Goal: Task Accomplishment & Management: Use online tool/utility

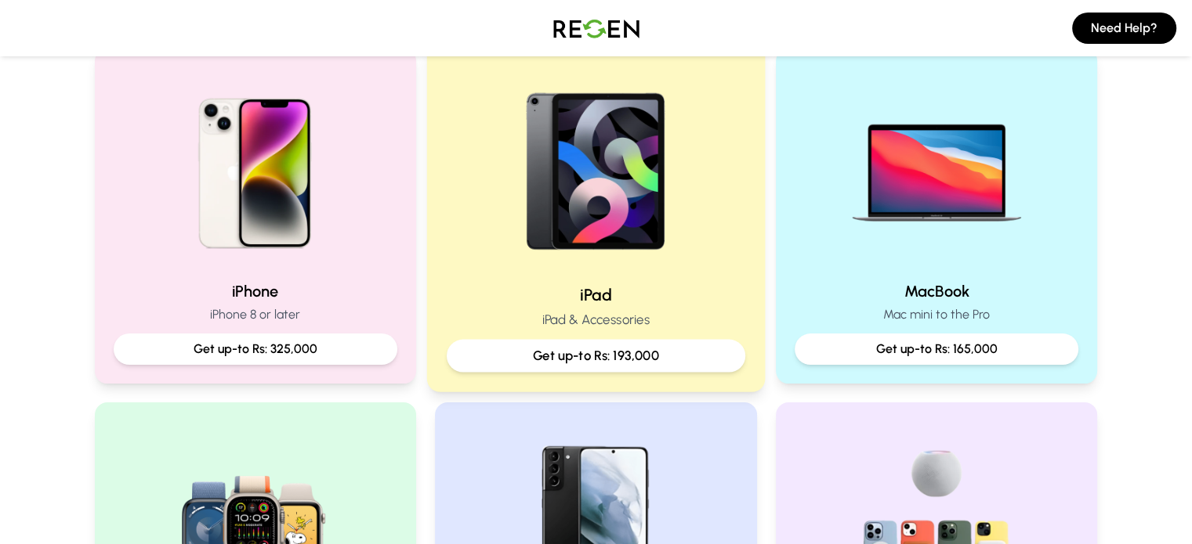
scroll to position [340, 0]
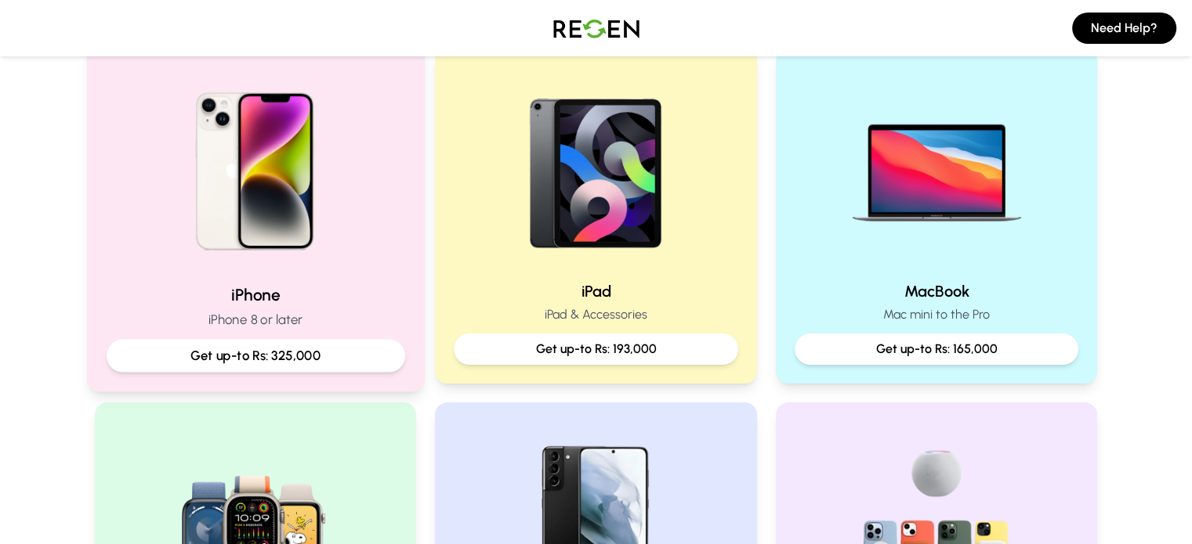
click at [347, 346] on p "Get up-to Rs: 325,000" at bounding box center [255, 356] width 272 height 20
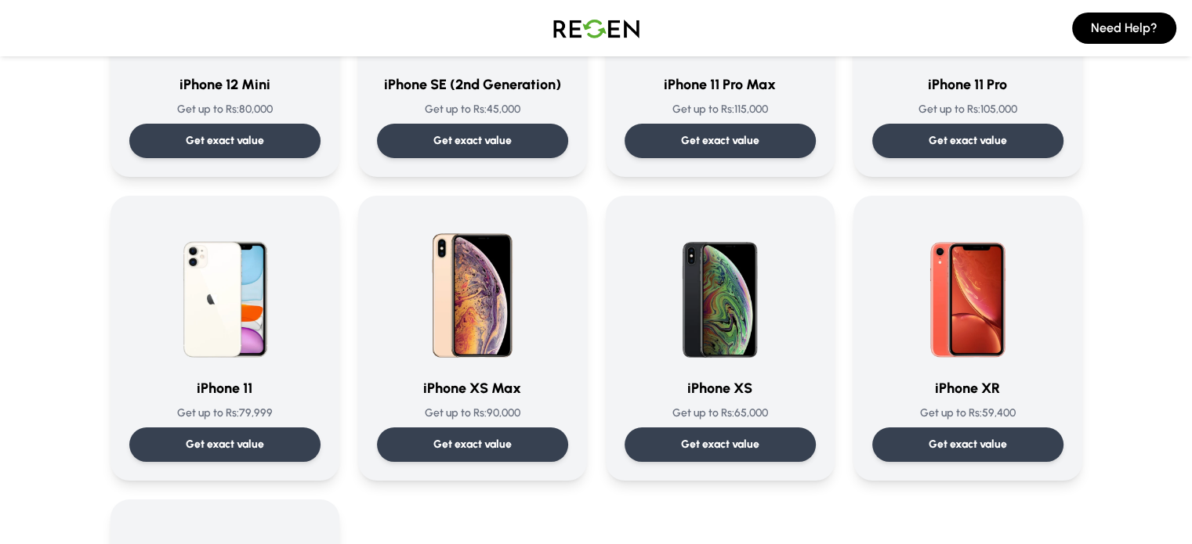
scroll to position [1503, 0]
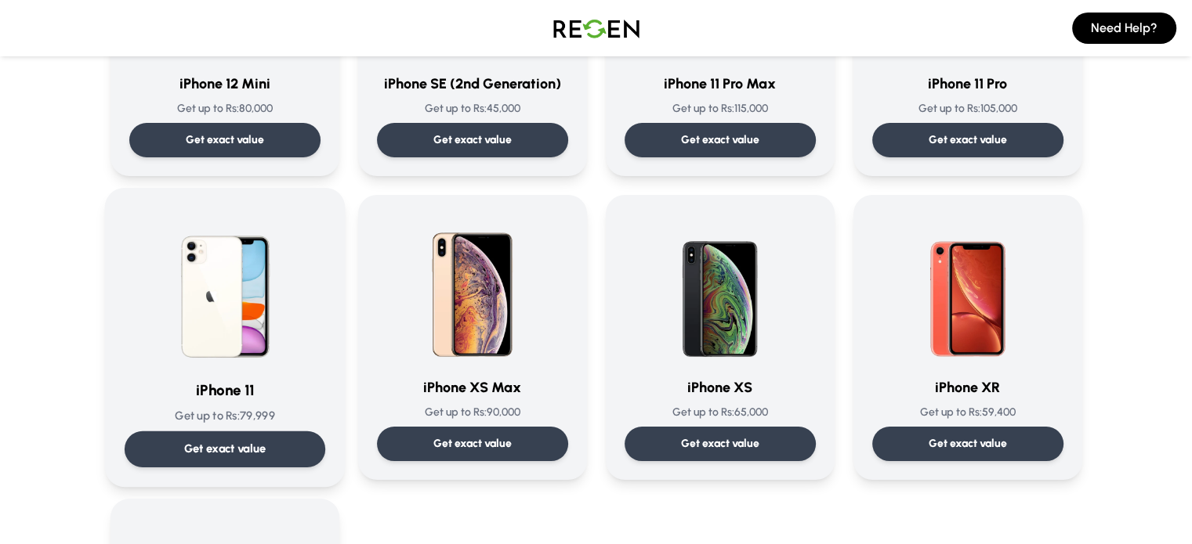
click at [244, 425] on div "iPhone 11 Get up to Rs: 79,999 Get exact value" at bounding box center [224, 338] width 201 height 260
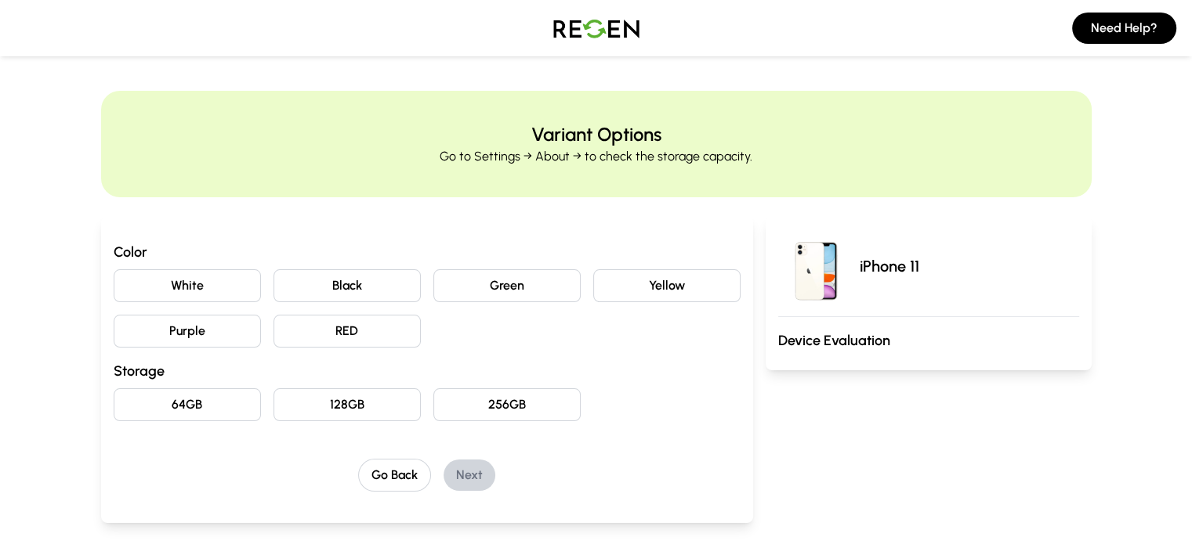
click at [296, 287] on button "Black" at bounding box center [346, 286] width 147 height 33
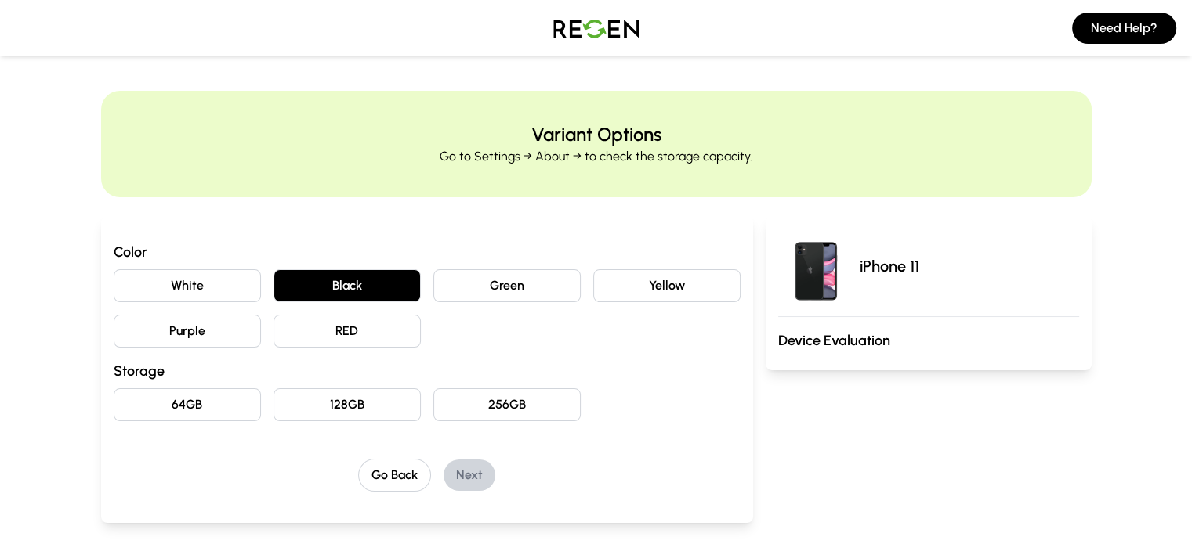
click at [114, 415] on button "64GB" at bounding box center [187, 405] width 147 height 33
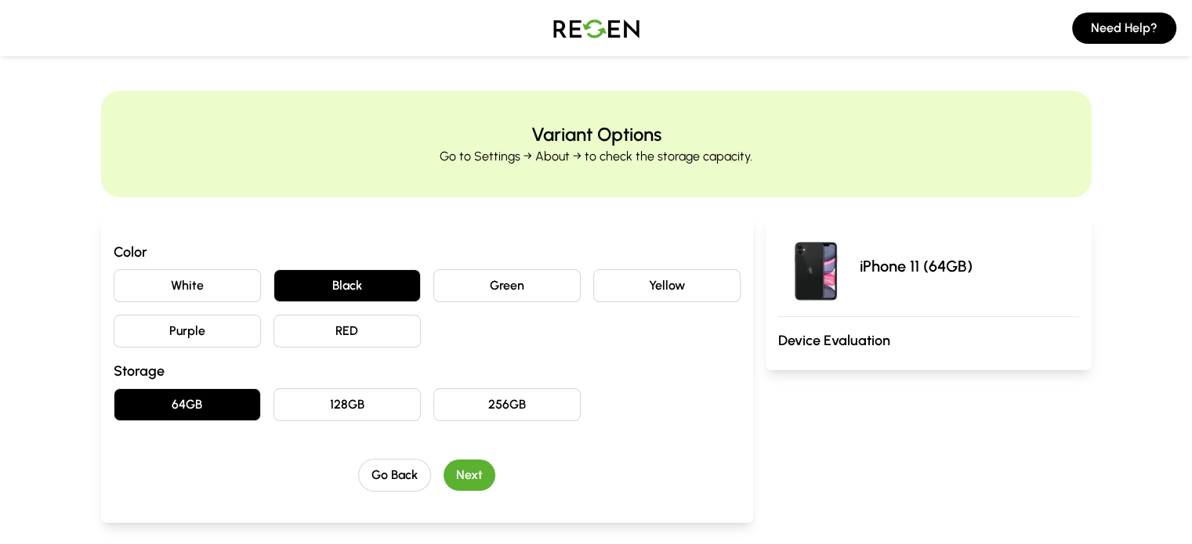
click at [443, 483] on button "Next" at bounding box center [469, 475] width 52 height 31
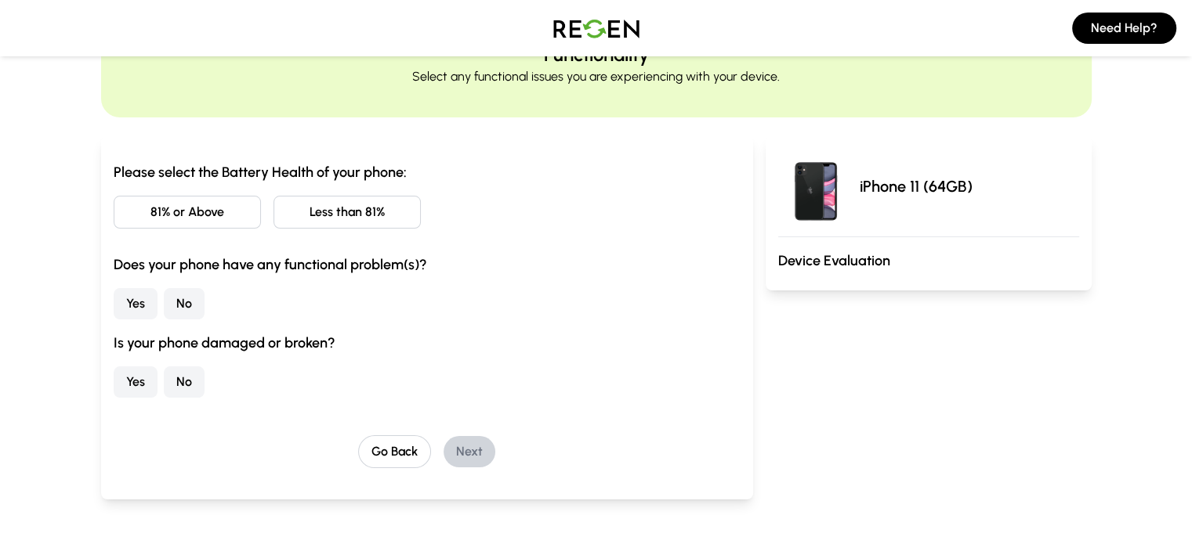
scroll to position [79, 0]
click at [298, 219] on button "Less than 81%" at bounding box center [346, 213] width 147 height 33
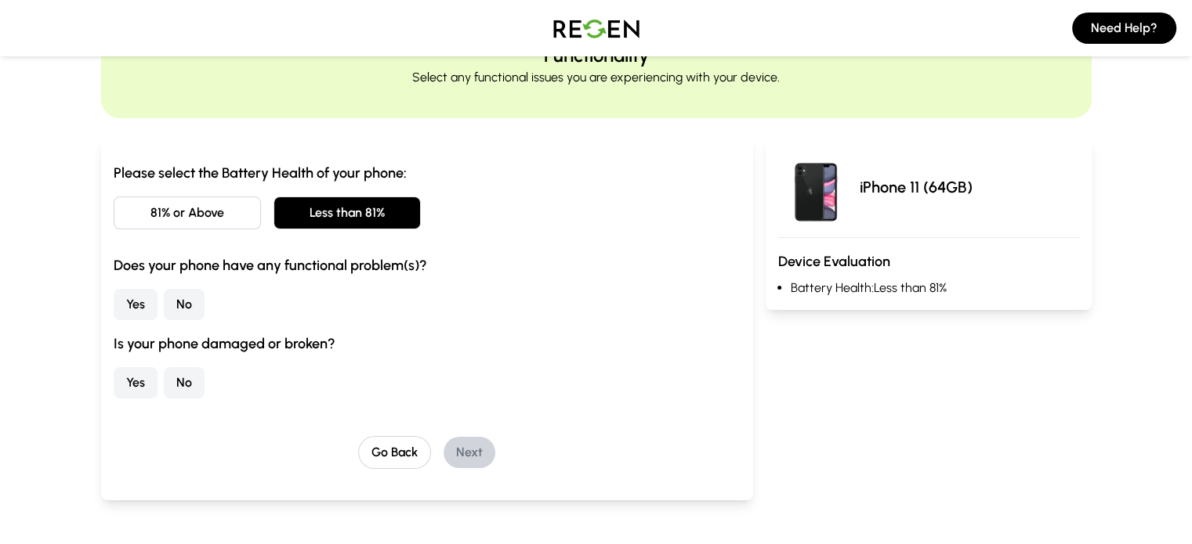
click at [164, 291] on button "No" at bounding box center [184, 304] width 41 height 31
click at [164, 386] on button "No" at bounding box center [184, 382] width 41 height 31
click at [448, 460] on button "Next" at bounding box center [469, 452] width 52 height 31
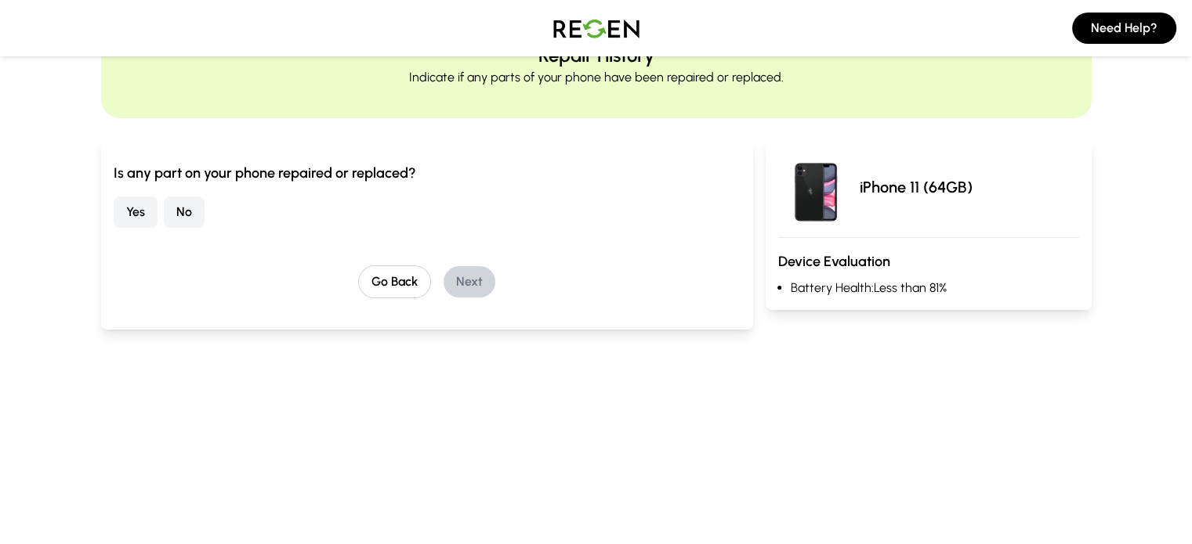
click at [164, 225] on button "No" at bounding box center [184, 212] width 41 height 31
click at [443, 288] on button "Next" at bounding box center [469, 281] width 52 height 31
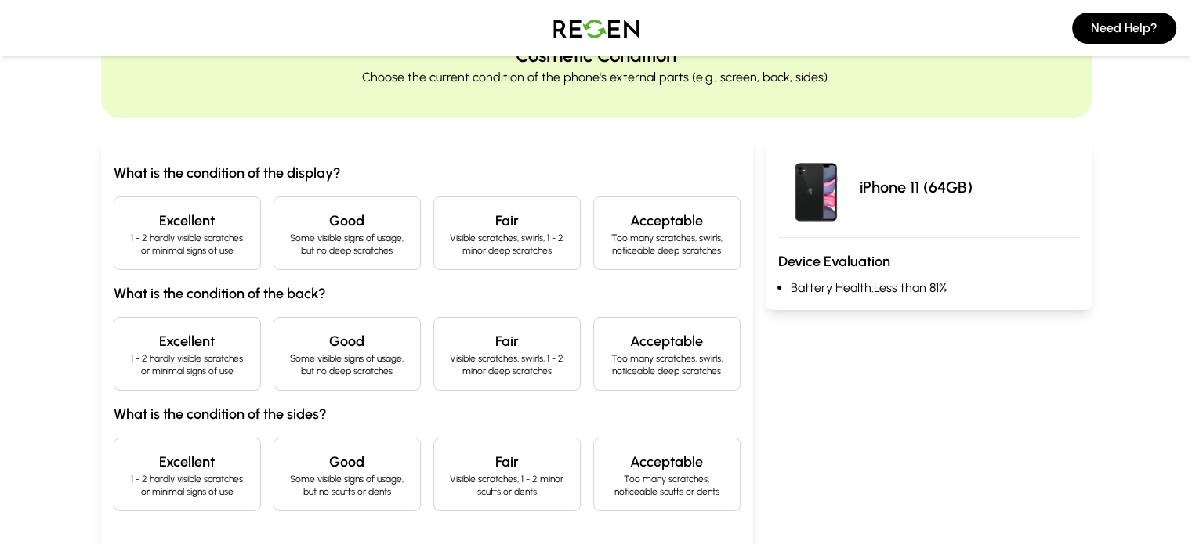
click at [169, 244] on p "1 - 2 hardly visible scratches or minimal signs of use" at bounding box center [187, 244] width 121 height 25
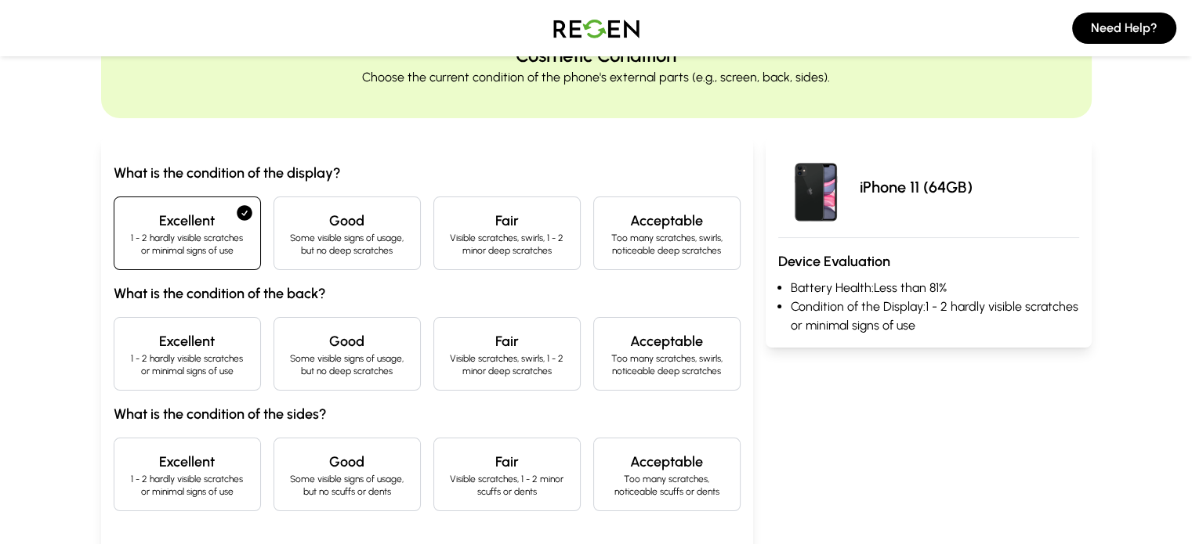
click at [169, 353] on p "1 - 2 hardly visible scratches or minimal signs of use" at bounding box center [187, 365] width 121 height 25
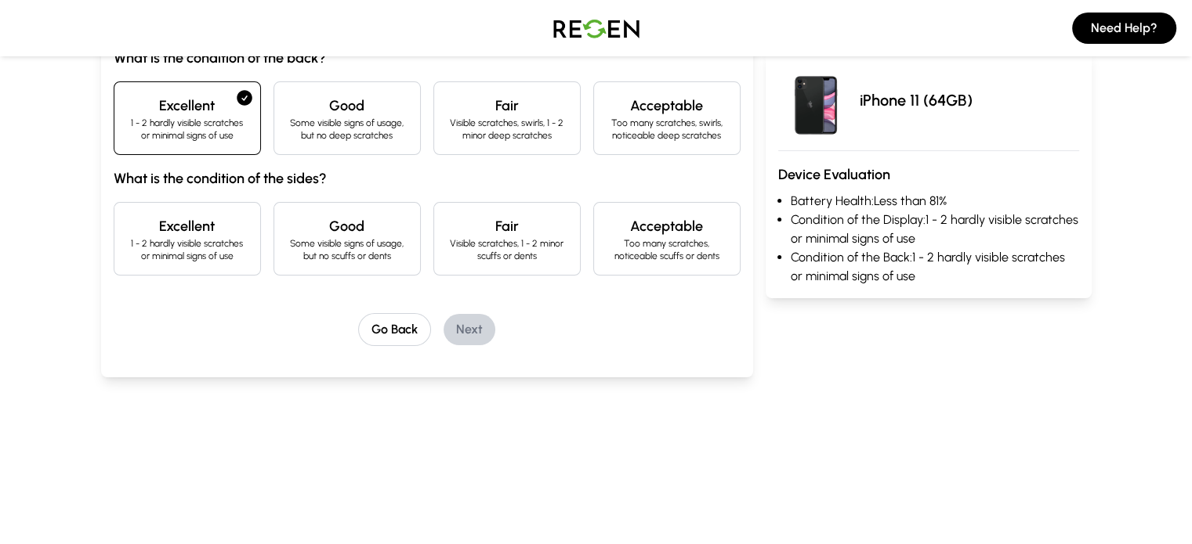
scroll to position [313, 0]
click at [174, 254] on p "1 - 2 hardly visible scratches or minimal signs of use" at bounding box center [187, 251] width 121 height 25
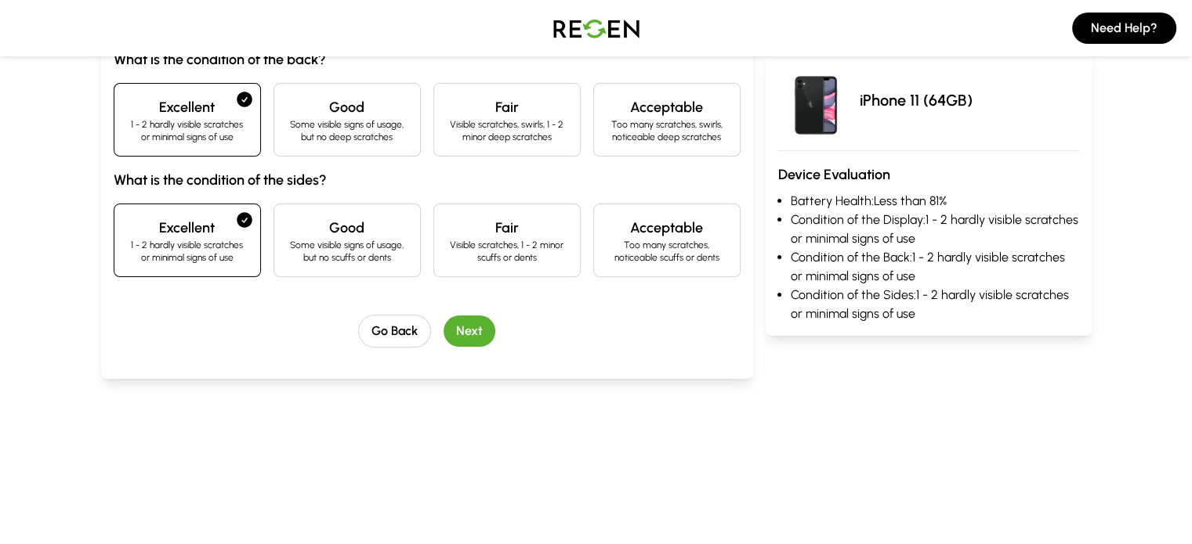
click at [447, 316] on button "Next" at bounding box center [469, 331] width 52 height 31
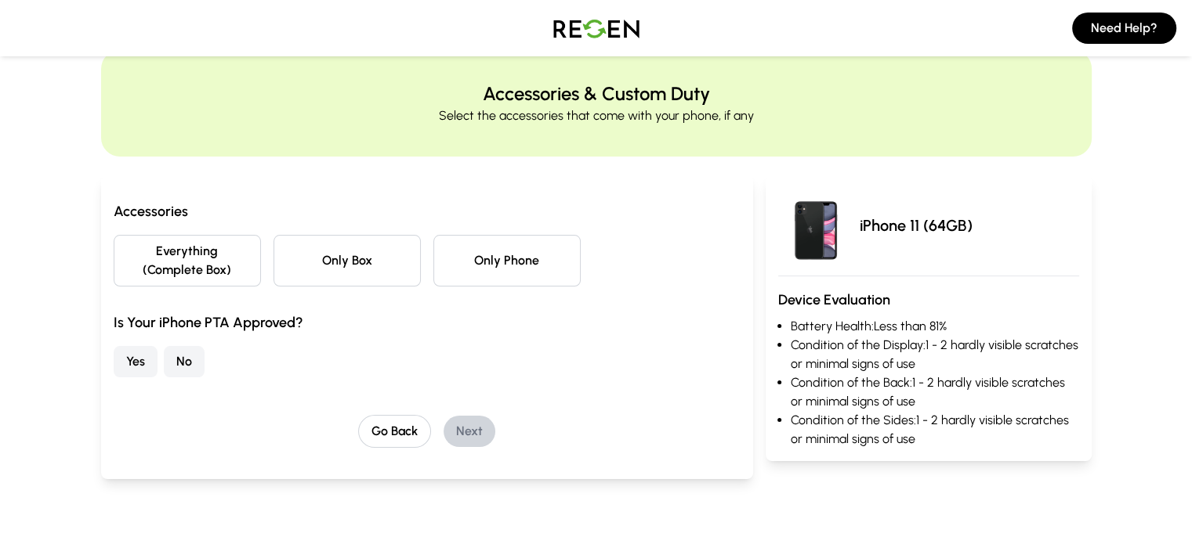
scroll to position [45, 0]
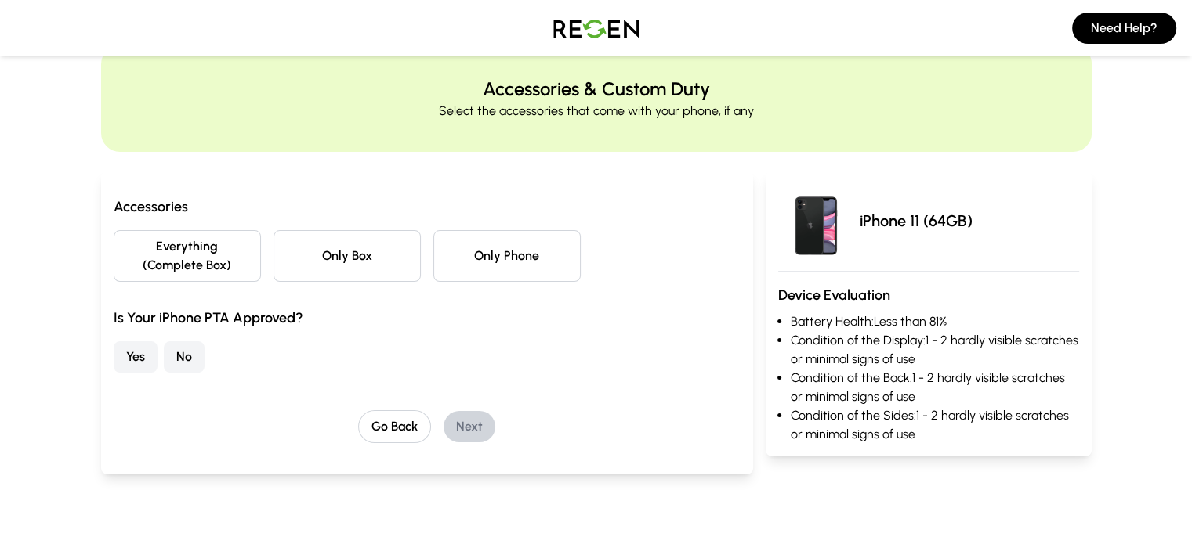
click at [169, 240] on button "Everything (Complete Box)" at bounding box center [187, 256] width 147 height 52
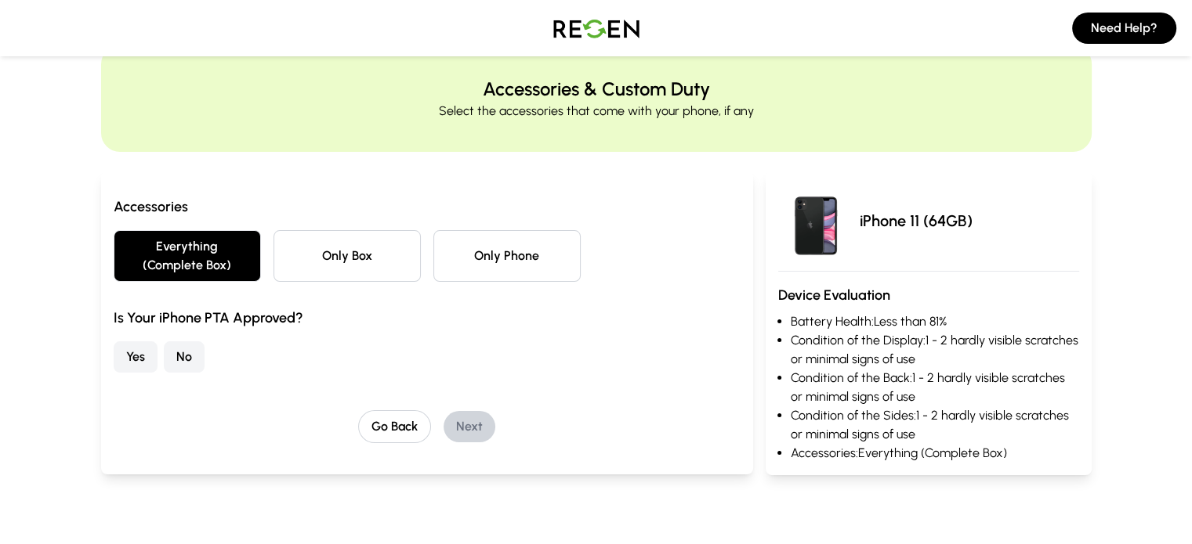
click at [130, 366] on div "Accessories Everything (Complete Box) Only Box Only Phone Is Your iPhone PTA Ap…" at bounding box center [427, 320] width 627 height 248
click at [164, 342] on button "No" at bounding box center [184, 357] width 41 height 31
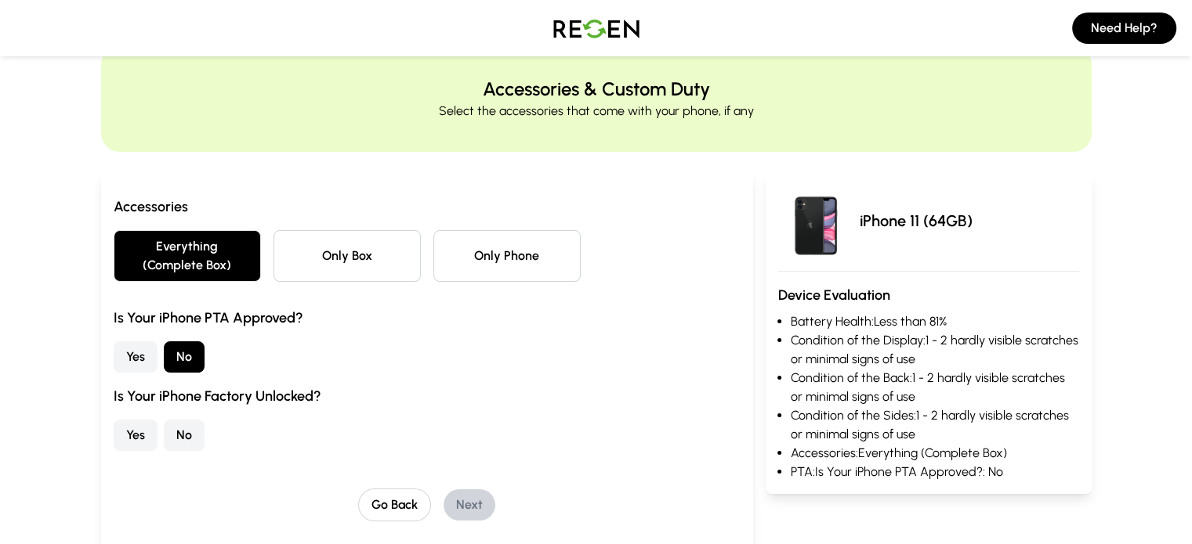
click at [114, 420] on button "Yes" at bounding box center [136, 435] width 44 height 31
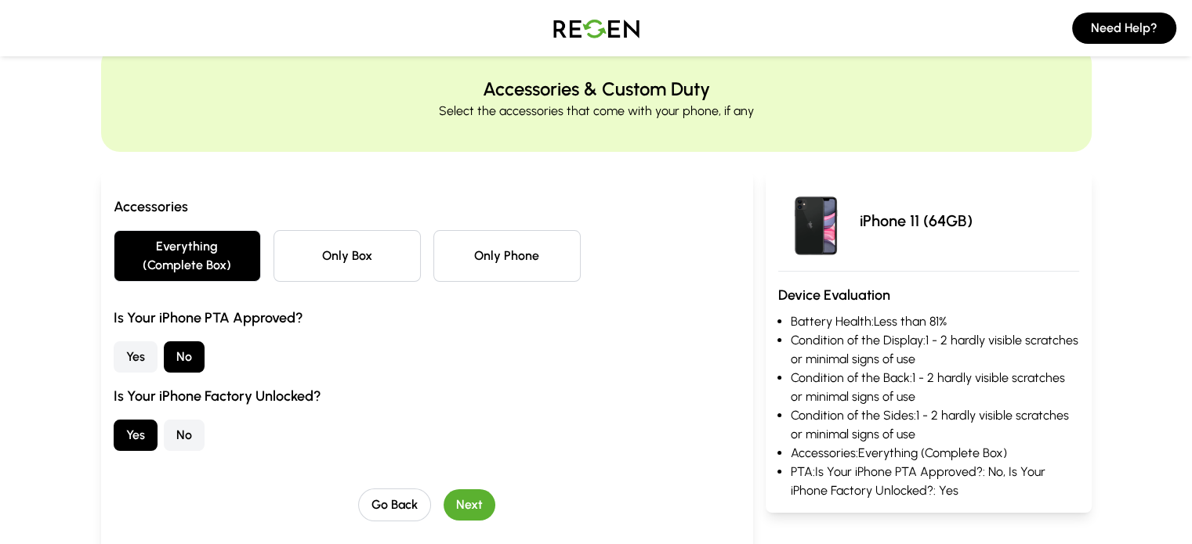
click at [443, 495] on button "Next" at bounding box center [469, 505] width 52 height 31
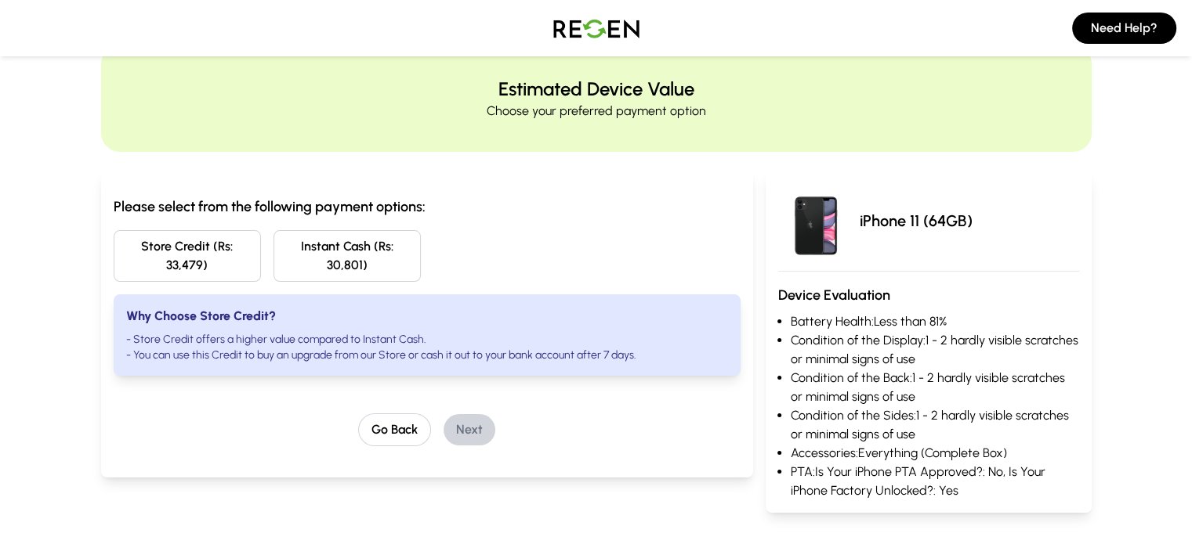
click at [313, 251] on button "Instant Cash (Rs: 30,801)" at bounding box center [346, 256] width 147 height 52
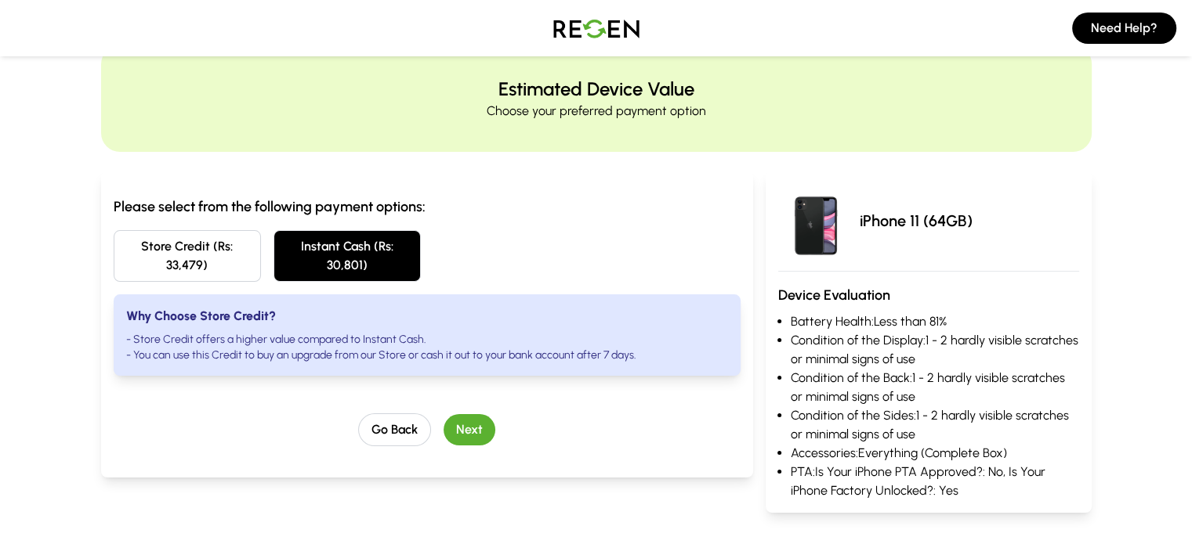
click at [443, 414] on button "Next" at bounding box center [469, 429] width 52 height 31
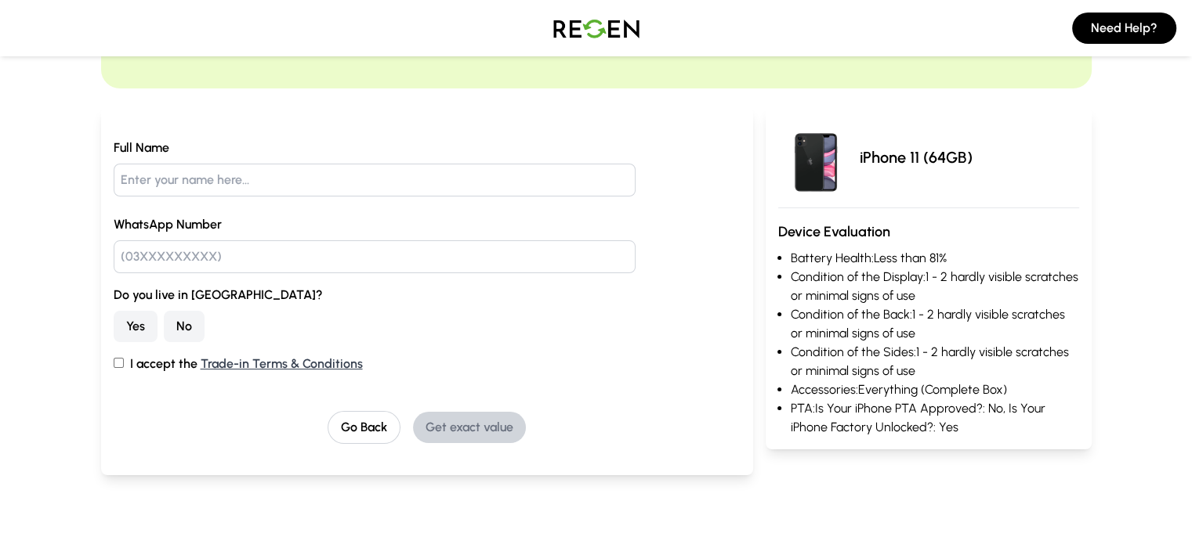
scroll to position [110, 0]
click at [164, 323] on button "No" at bounding box center [184, 325] width 41 height 31
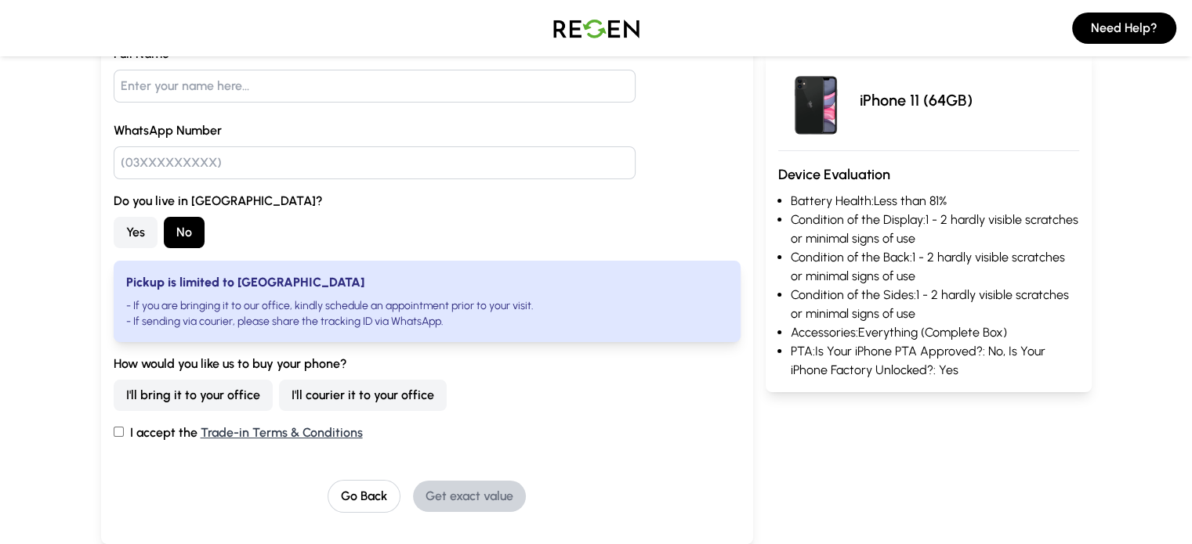
scroll to position [243, 0]
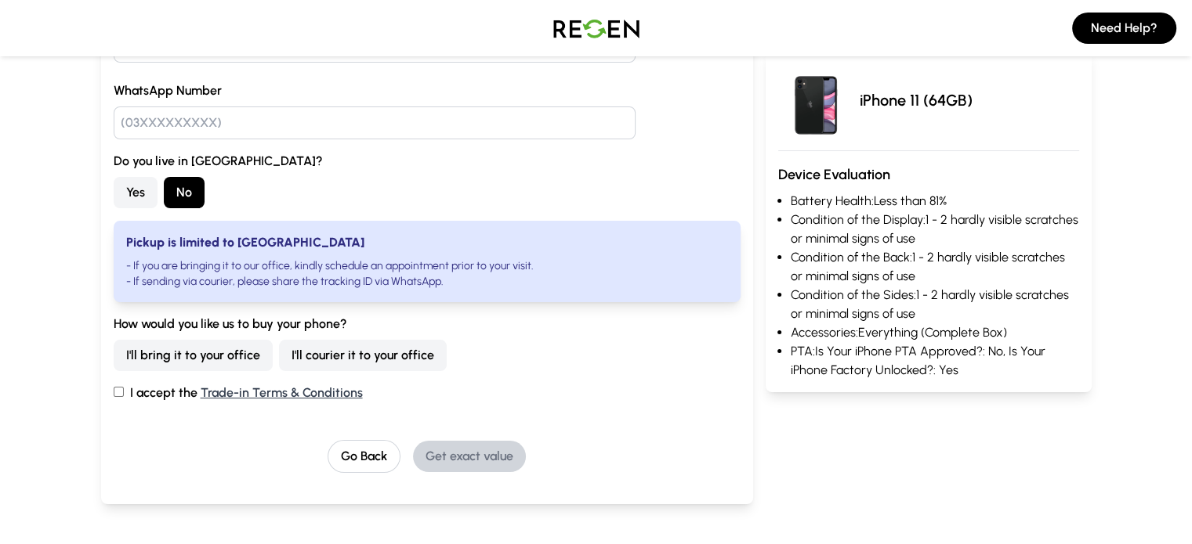
click at [164, 197] on button "No" at bounding box center [184, 192] width 41 height 31
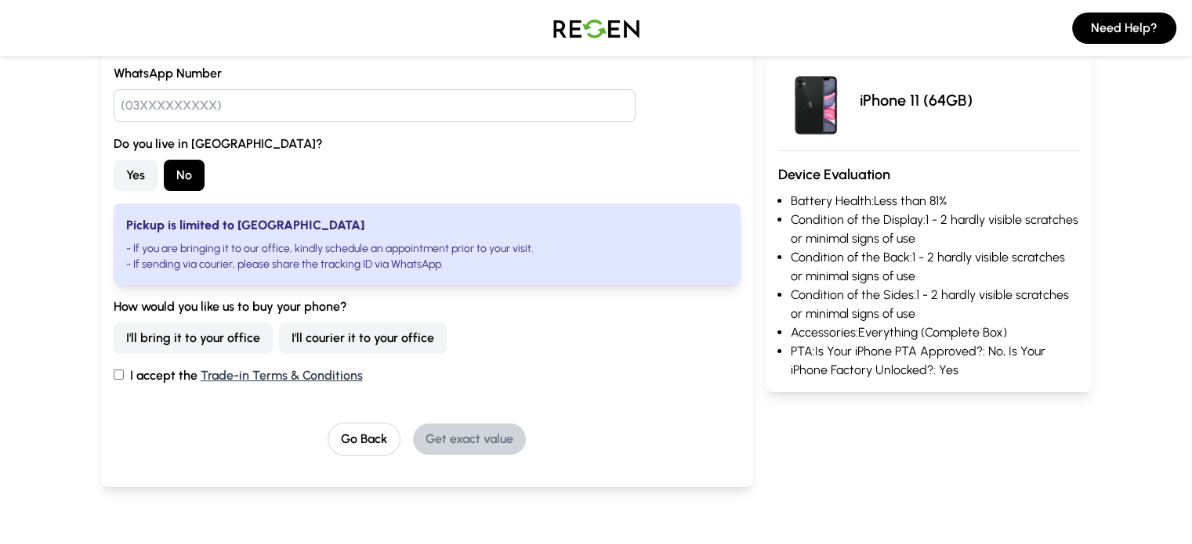
scroll to position [260, 0]
click at [330, 435] on button "Go Back" at bounding box center [363, 439] width 73 height 33
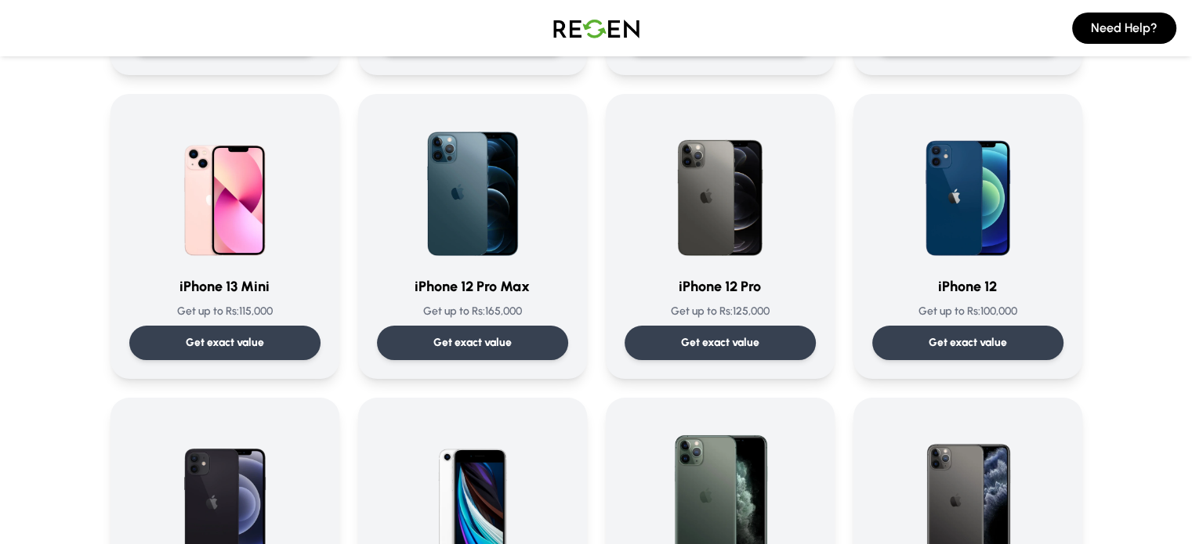
scroll to position [1047, 0]
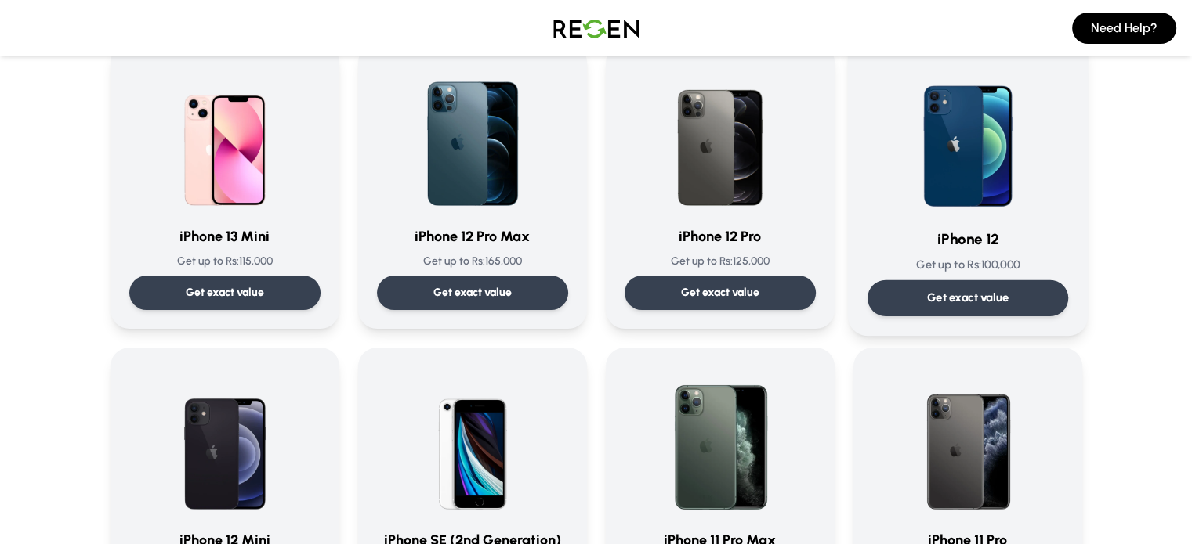
click at [959, 284] on div "Get exact value" at bounding box center [966, 298] width 201 height 36
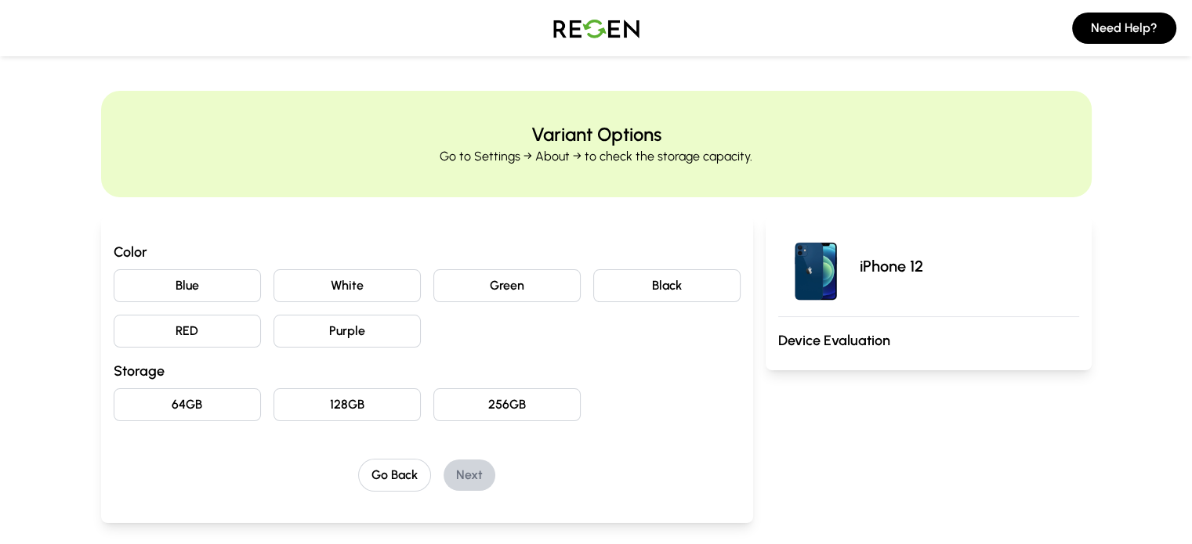
click at [295, 300] on button "White" at bounding box center [346, 286] width 147 height 33
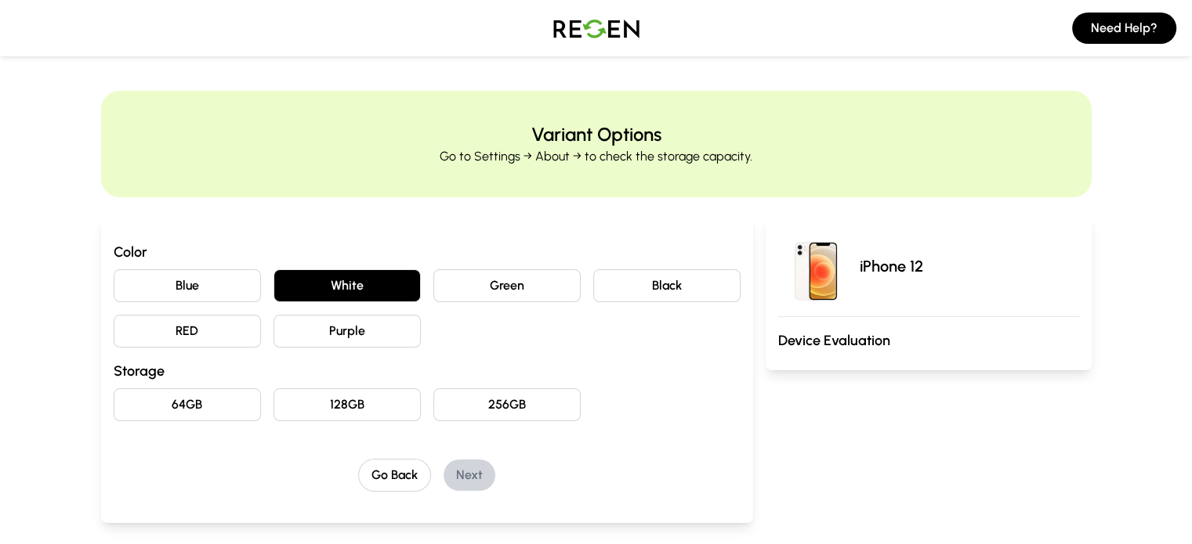
click at [173, 398] on button "64GB" at bounding box center [187, 405] width 147 height 33
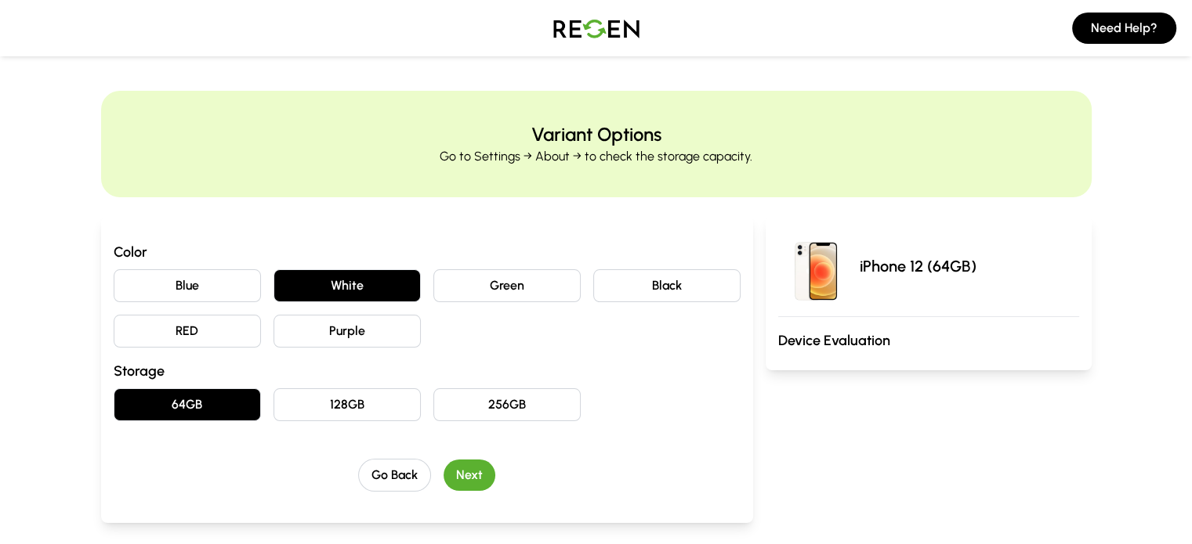
click at [443, 482] on button "Next" at bounding box center [469, 475] width 52 height 31
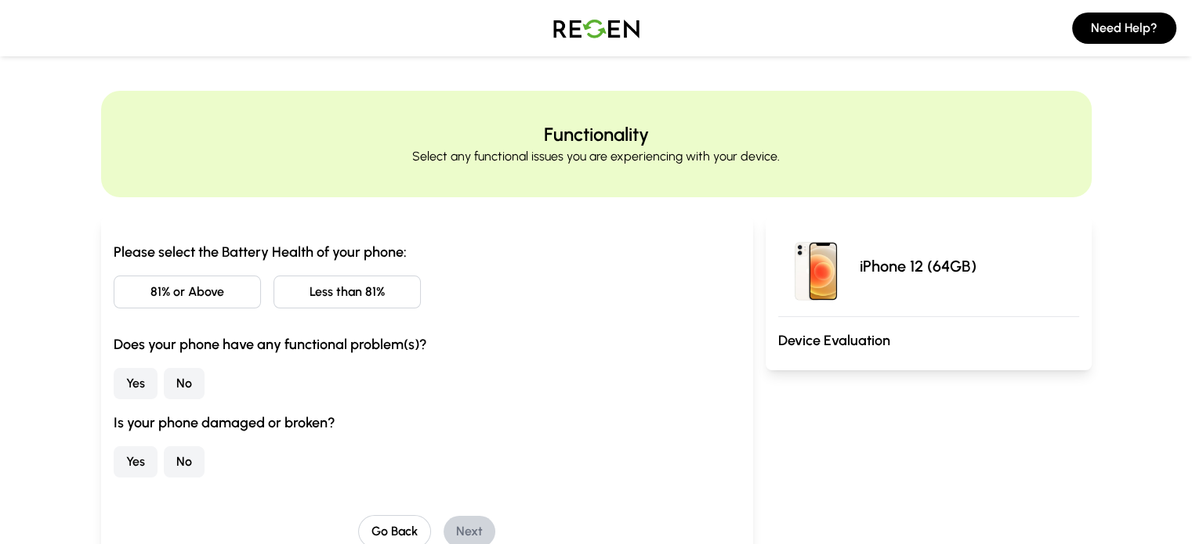
click at [174, 296] on button "81% or Above" at bounding box center [187, 292] width 147 height 33
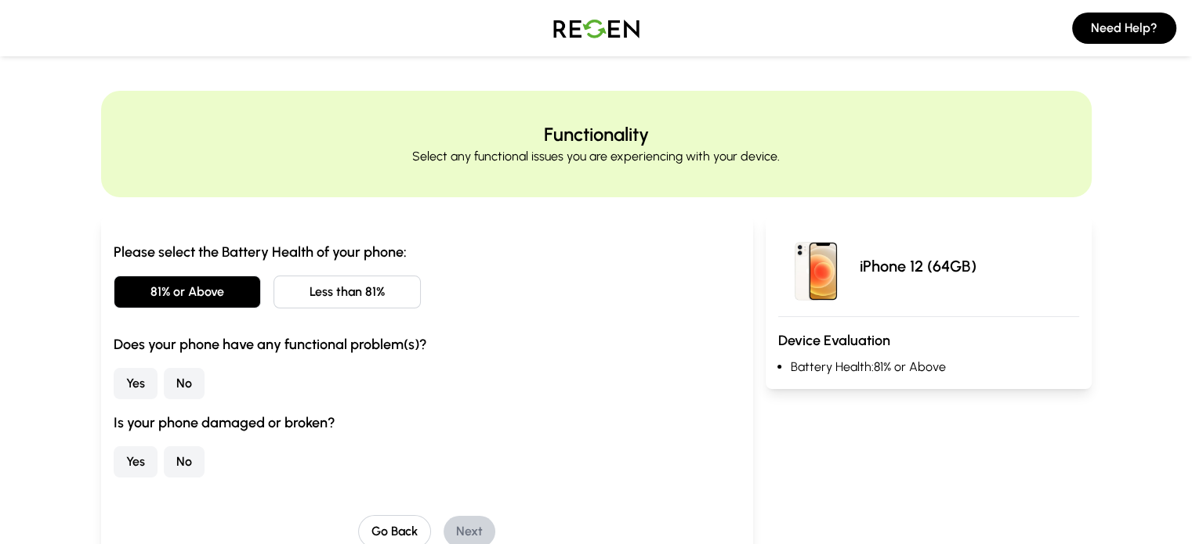
click at [164, 385] on button "No" at bounding box center [184, 383] width 41 height 31
click at [164, 472] on button "No" at bounding box center [184, 462] width 41 height 31
click at [448, 535] on button "Next" at bounding box center [469, 531] width 52 height 31
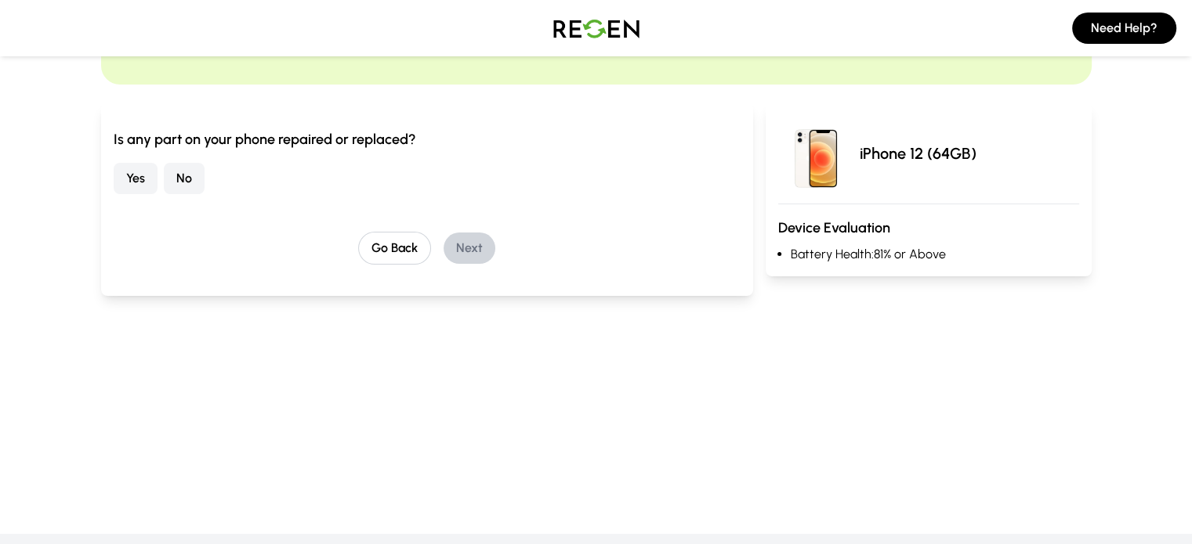
scroll to position [114, 0]
click at [164, 172] on button "No" at bounding box center [184, 176] width 41 height 31
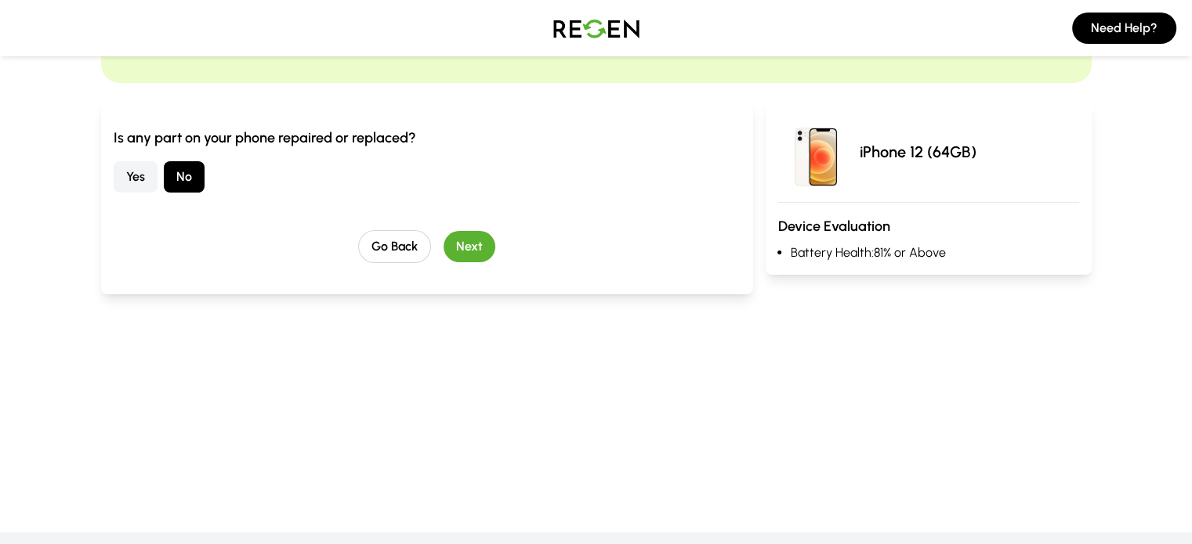
click at [443, 250] on button "Next" at bounding box center [469, 246] width 52 height 31
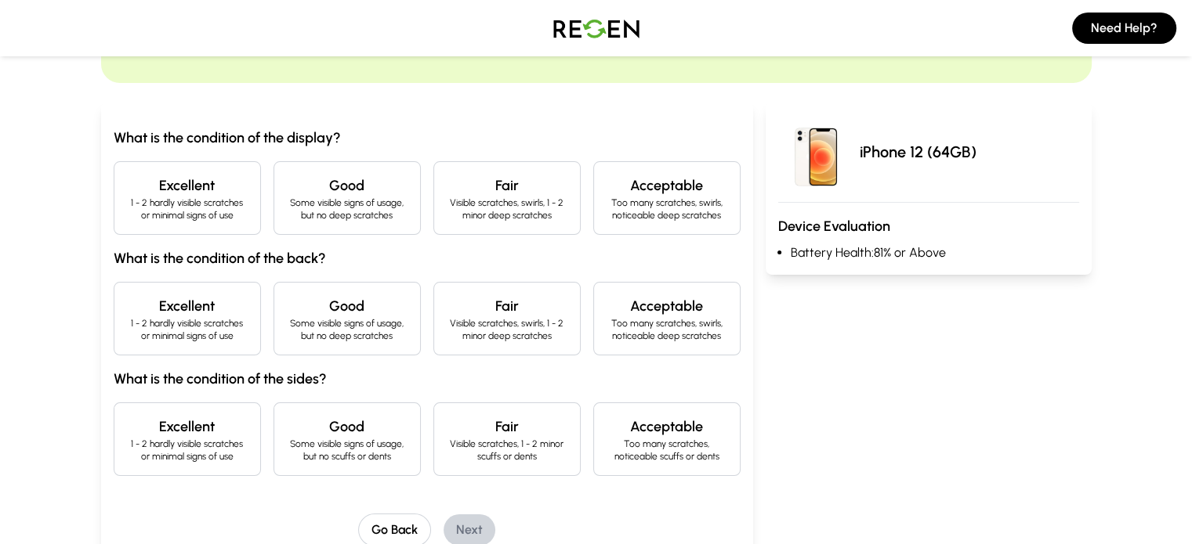
click at [191, 189] on div "Excellent 1 - 2 hardly visible scratches or minimal signs of use" at bounding box center [187, 198] width 147 height 74
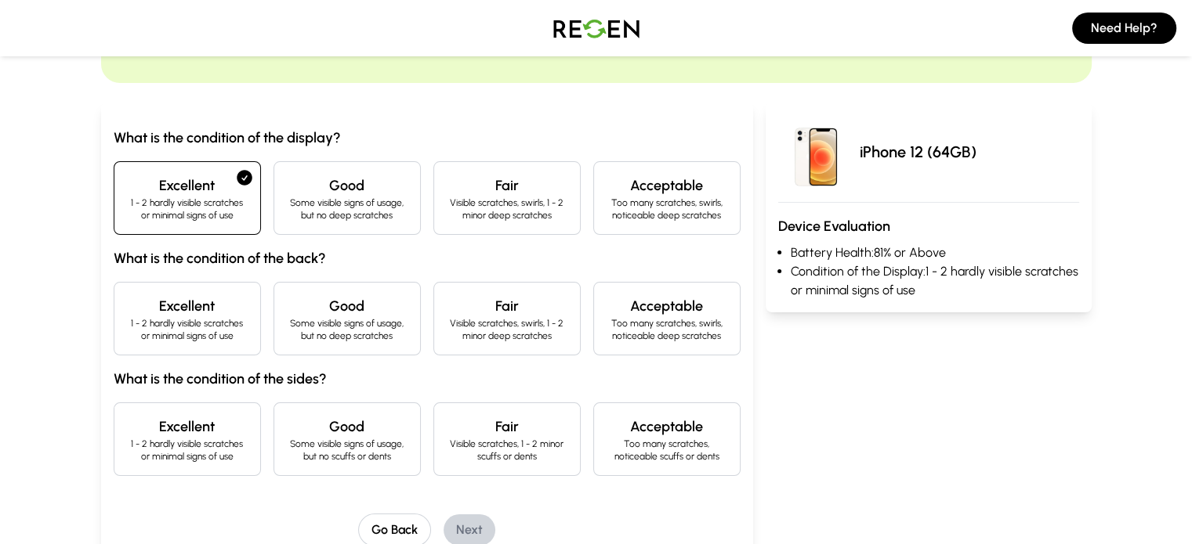
click at [160, 297] on h4 "Excellent" at bounding box center [187, 306] width 121 height 22
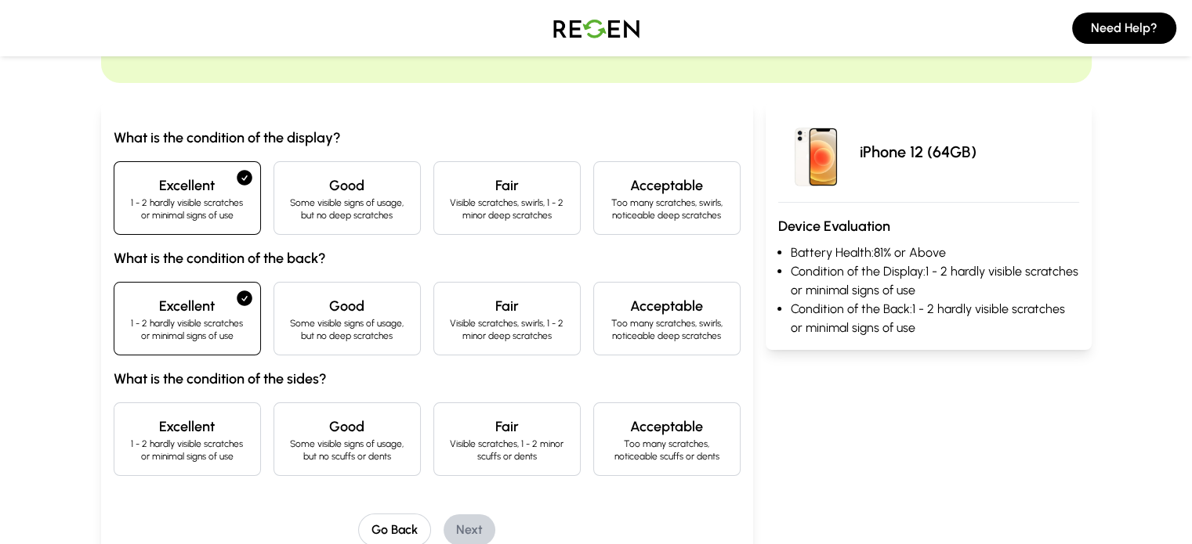
click at [150, 433] on h4 "Excellent" at bounding box center [187, 427] width 121 height 22
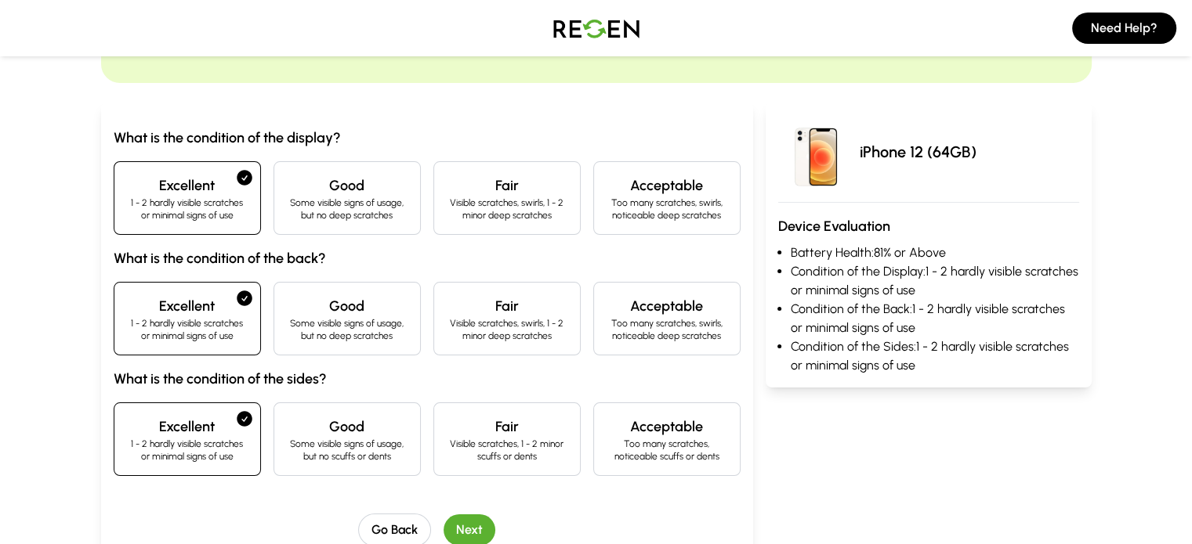
click at [443, 527] on button "Next" at bounding box center [469, 530] width 52 height 31
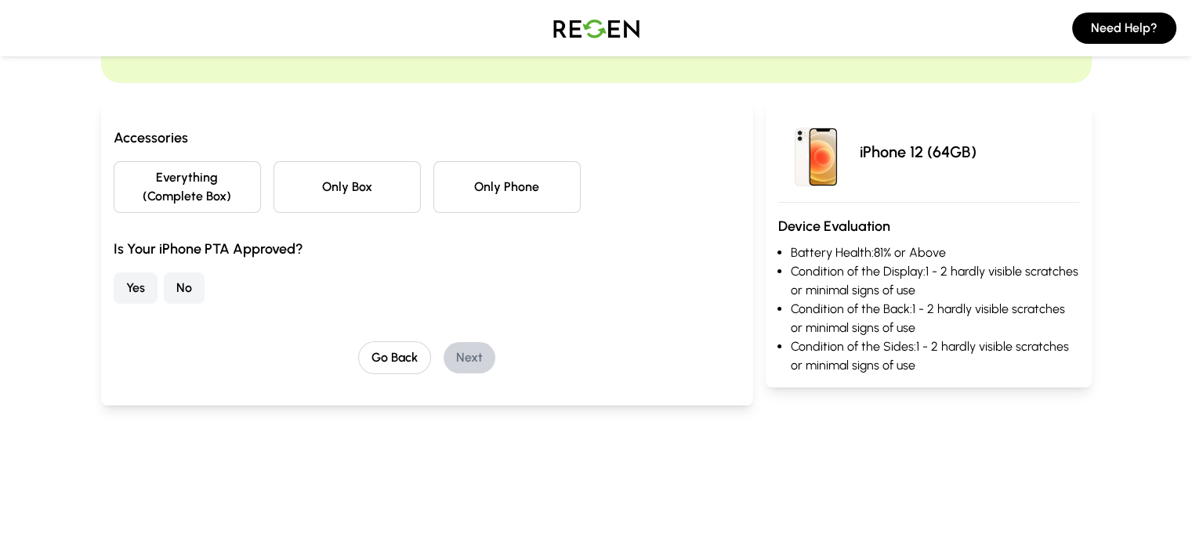
click at [161, 196] on div "Accessories Everything (Complete Box) Only Box Only Phone Is Your iPhone PTA Ap…" at bounding box center [427, 215] width 627 height 177
click at [157, 182] on button "Everything (Complete Box)" at bounding box center [187, 187] width 147 height 52
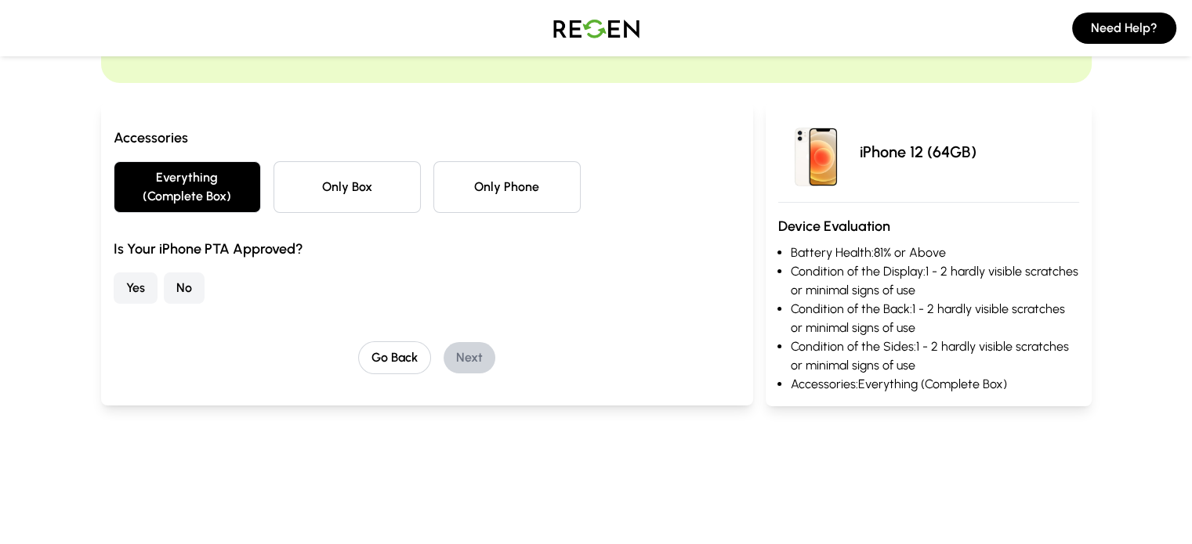
click at [164, 273] on button "No" at bounding box center [184, 288] width 41 height 31
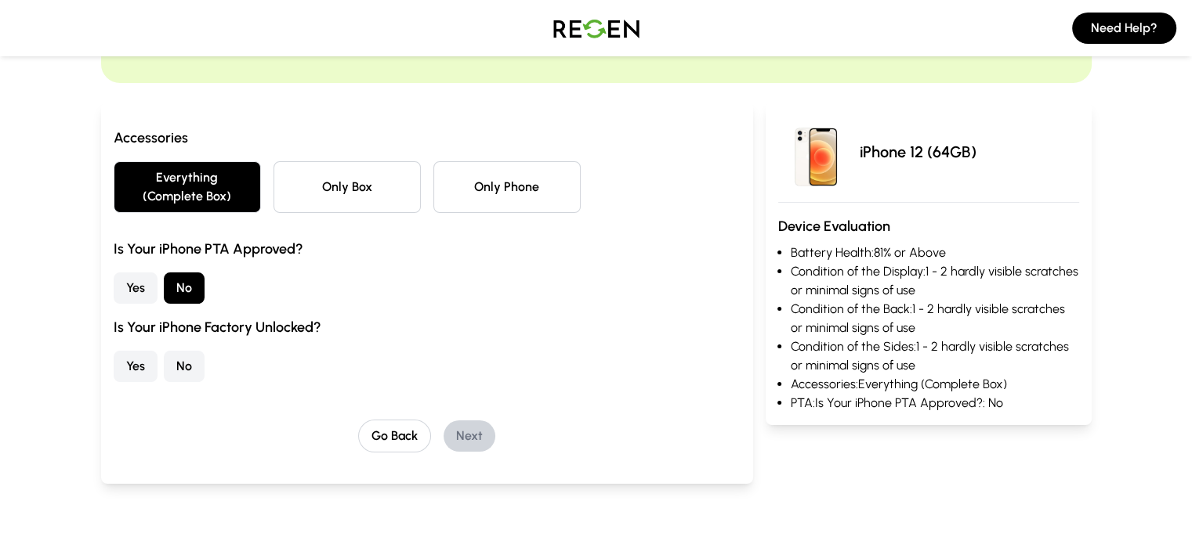
click at [114, 351] on button "Yes" at bounding box center [136, 366] width 44 height 31
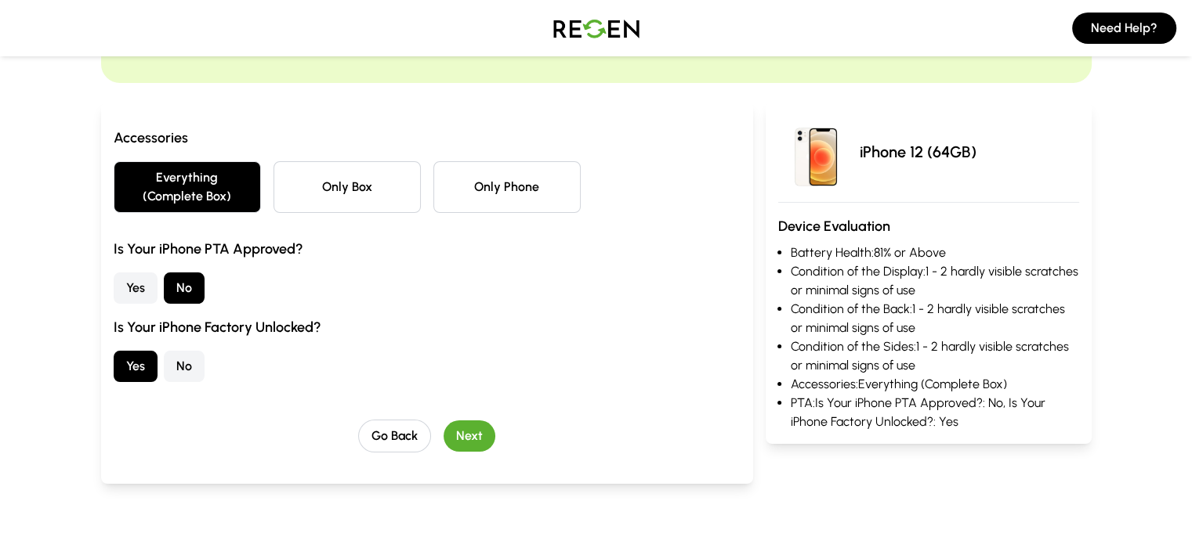
click at [404, 420] on div "Go Back Next" at bounding box center [427, 436] width 627 height 33
click at [443, 421] on button "Next" at bounding box center [469, 436] width 52 height 31
